Goal: Find specific page/section: Find specific page/section

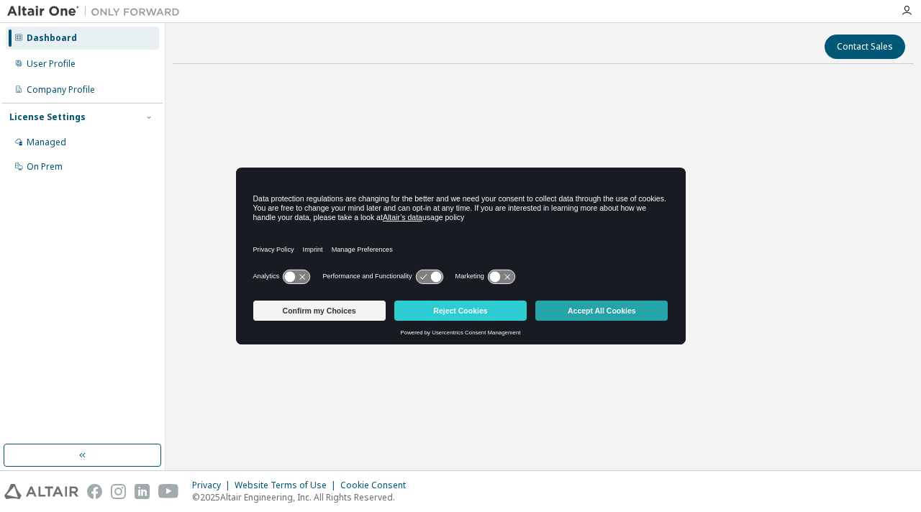
click at [591, 309] on button "Accept All Cookies" at bounding box center [601, 311] width 132 height 20
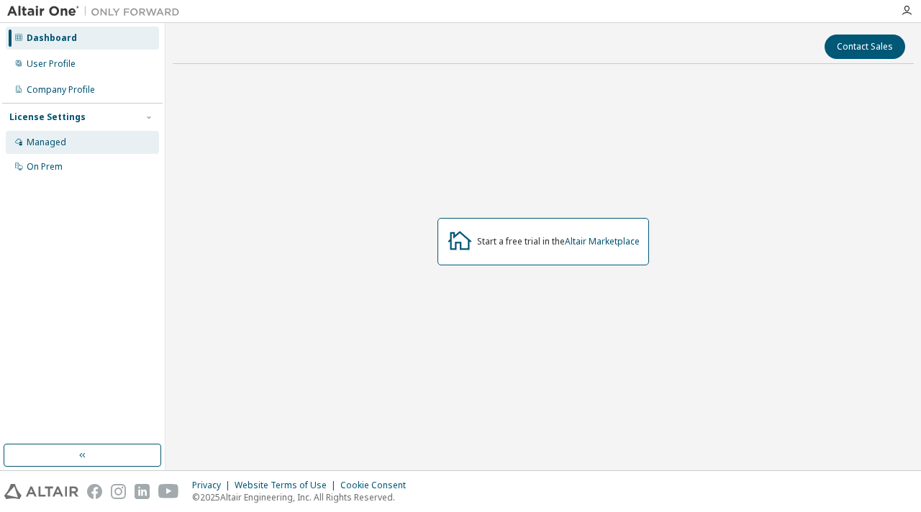
click at [68, 146] on div "Managed" at bounding box center [82, 142] width 153 height 23
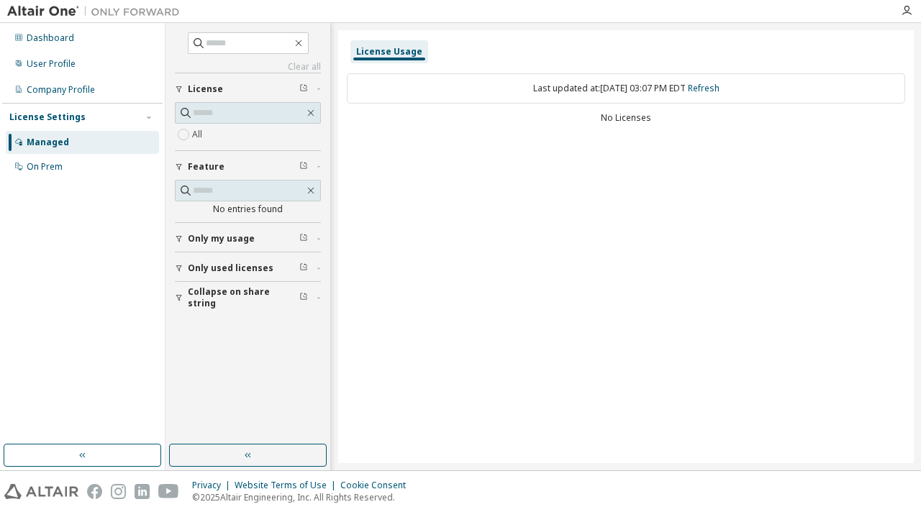
click at [238, 271] on button "Only used licenses" at bounding box center [248, 268] width 146 height 32
click at [206, 51] on span at bounding box center [248, 43] width 121 height 22
click at [214, 50] on span at bounding box center [248, 43] width 121 height 22
click at [218, 50] on input "text" at bounding box center [249, 43] width 86 height 14
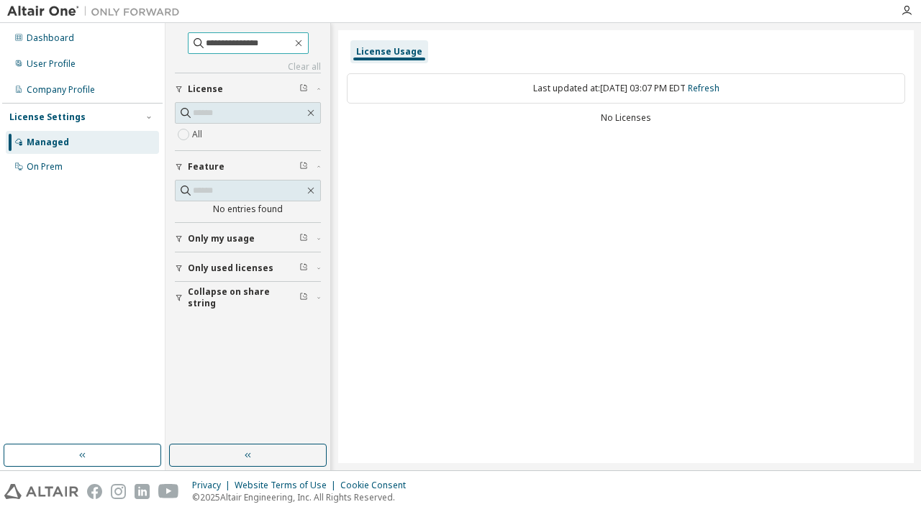
type input "**********"
click at [44, 38] on div "Dashboard" at bounding box center [50, 38] width 47 height 12
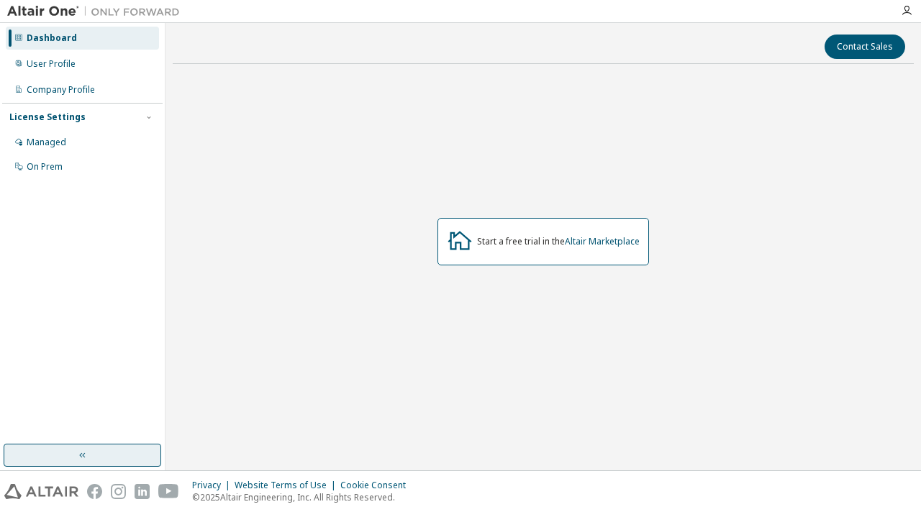
click at [86, 457] on icon "button" at bounding box center [83, 455] width 12 height 12
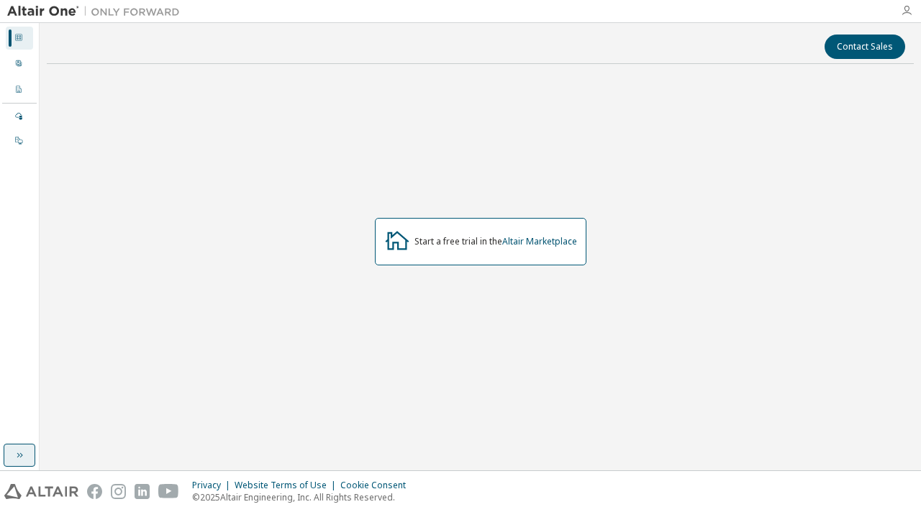
click at [900, 17] on icon "button" at bounding box center [906, 11] width 12 height 12
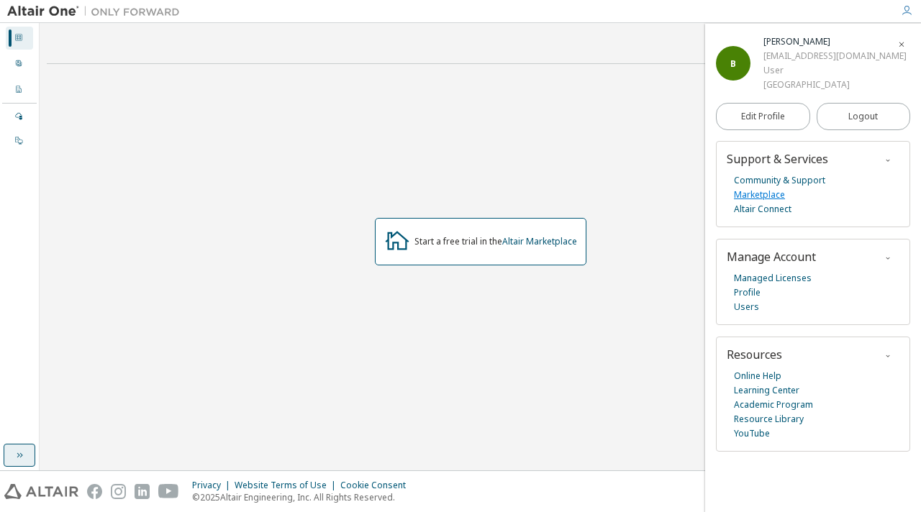
click at [767, 194] on link "Marketplace" at bounding box center [759, 195] width 51 height 14
